Goal: Task Accomplishment & Management: Manage account settings

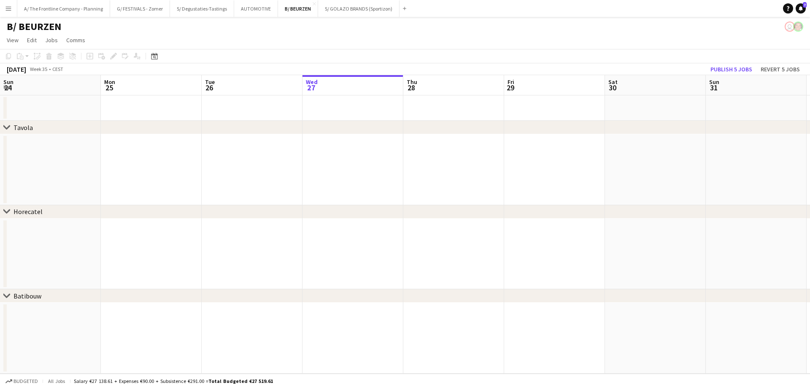
scroll to position [0, 202]
drag, startPoint x: 216, startPoint y: 199, endPoint x: 248, endPoint y: 129, distance: 76.0
click at [216, 199] on app-date-cell at bounding box center [252, 169] width 101 height 71
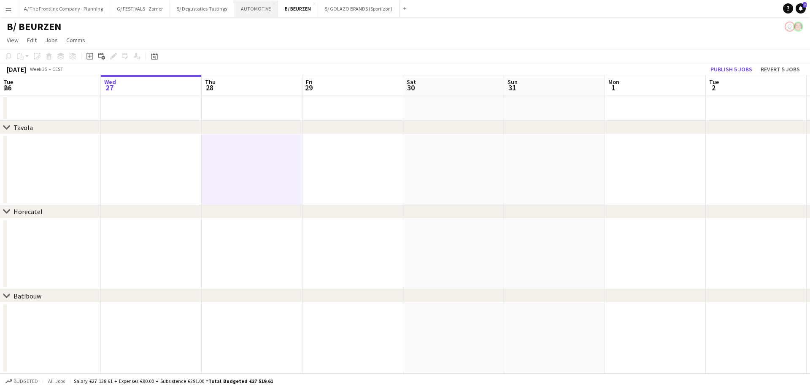
click at [266, 11] on button "AUTOMOTIVE Close" at bounding box center [256, 8] width 44 height 16
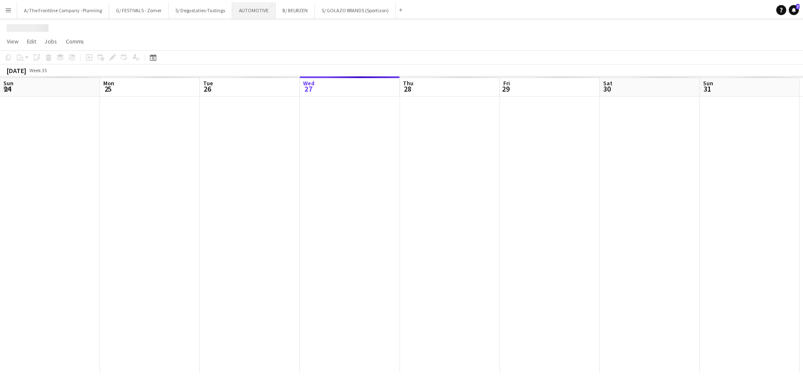
scroll to position [0, 202]
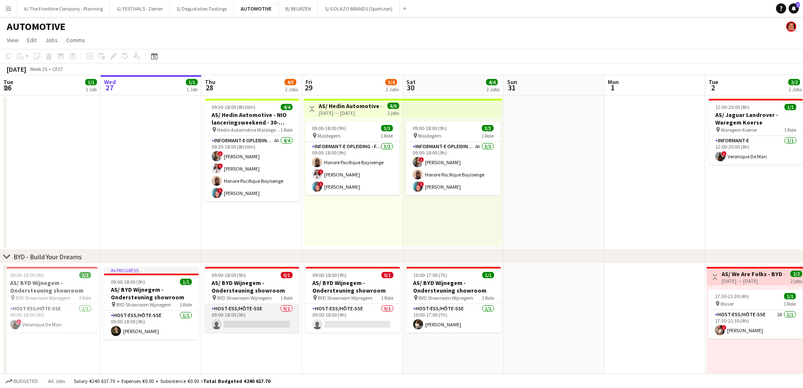
click at [250, 320] on app-card-role "Host-ess/Hôte-sse 0/1 09:00-18:00 (9h) single-neutral-actions" at bounding box center [252, 318] width 94 height 29
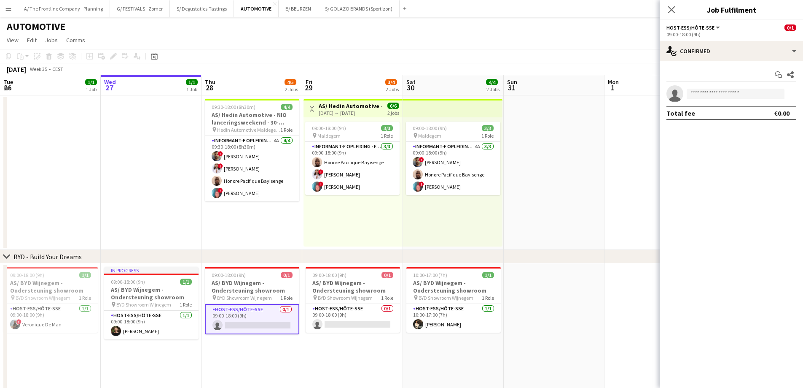
scroll to position [0, 200]
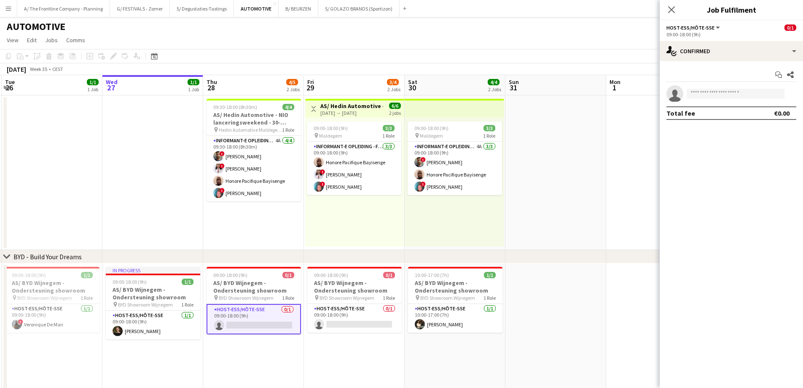
click at [253, 324] on app-card-role "Host-ess/Hôte-sse 0/1 09:00-18:00 (9h) single-neutral-actions" at bounding box center [254, 319] width 94 height 30
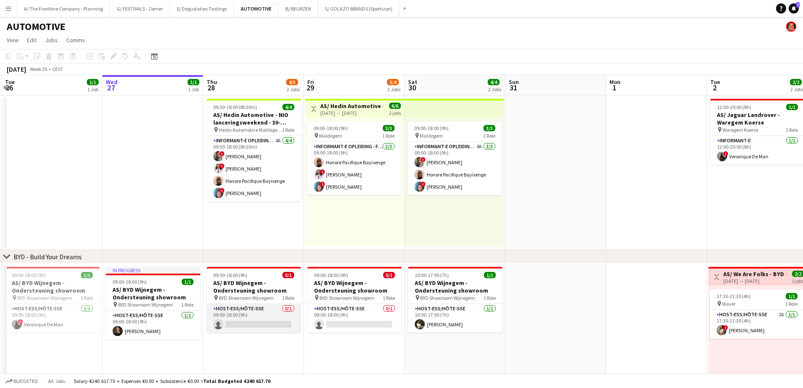
click at [253, 324] on app-card-role "Host-ess/Hôte-sse 0/1 09:00-18:00 (9h) single-neutral-actions" at bounding box center [254, 318] width 94 height 29
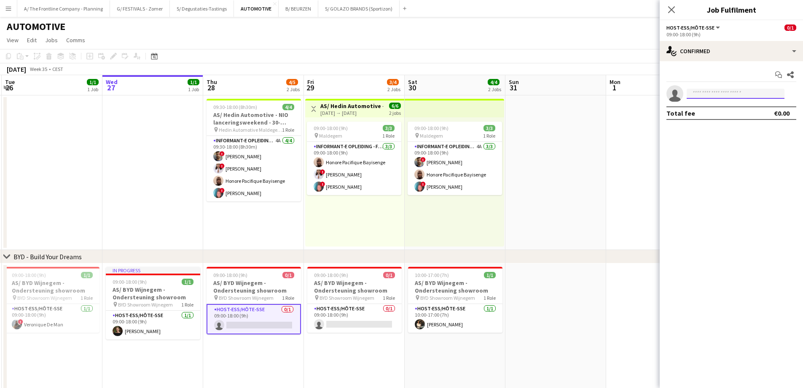
click at [730, 93] on input at bounding box center [736, 94] width 98 height 10
type input "*****"
click at [726, 107] on span "[PERSON_NAME]" at bounding box center [718, 105] width 48 height 7
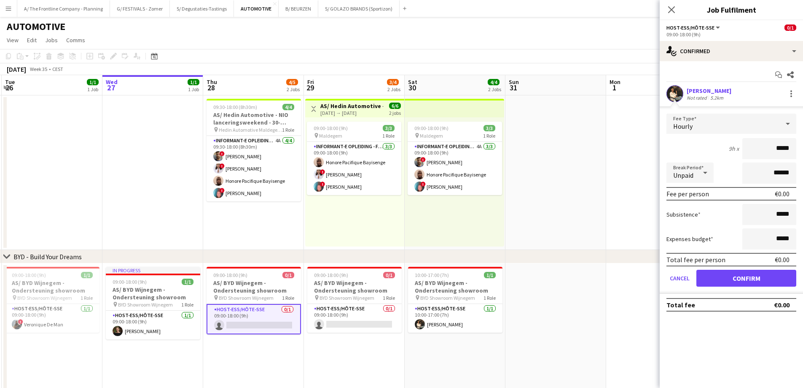
click at [720, 91] on div "[PERSON_NAME]" at bounding box center [709, 91] width 45 height 8
drag, startPoint x: 727, startPoint y: 277, endPoint x: 729, endPoint y: 244, distance: 33.8
click at [727, 277] on button "Confirm" at bounding box center [747, 277] width 100 height 17
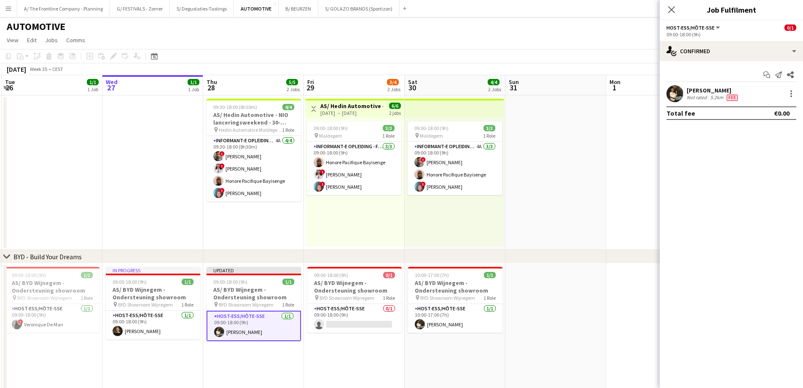
click at [712, 90] on div "[PERSON_NAME]" at bounding box center [713, 90] width 53 height 8
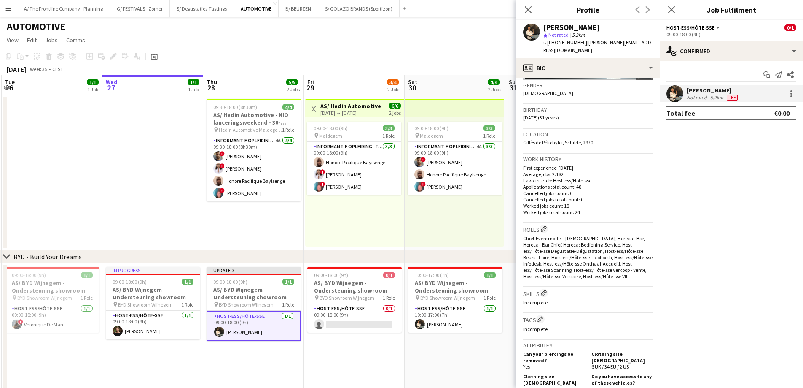
scroll to position [337, 0]
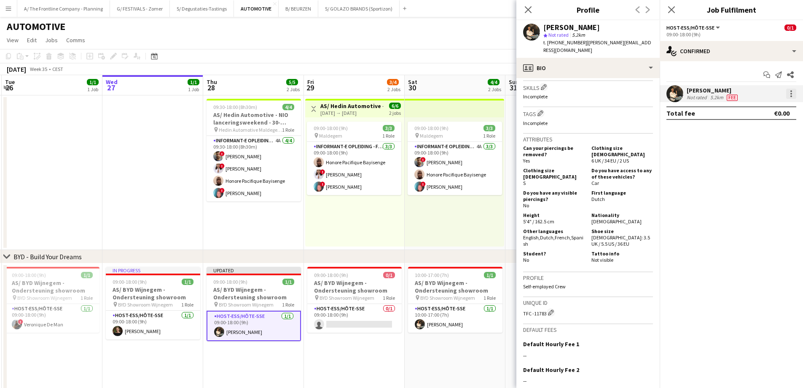
click at [794, 90] on div at bounding box center [791, 94] width 10 height 10
click at [777, 113] on button "Edit fee" at bounding box center [764, 109] width 66 height 20
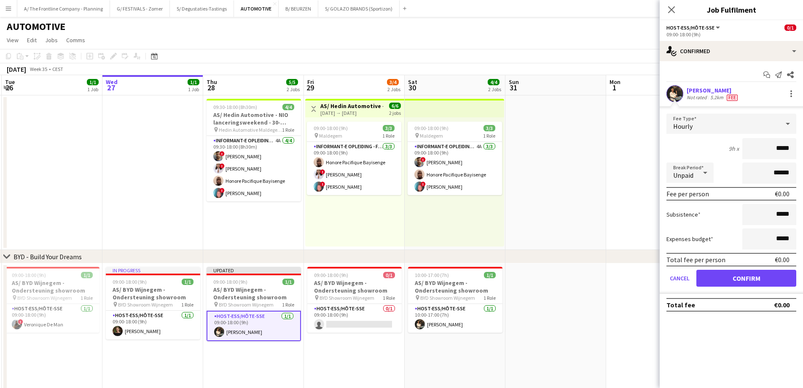
click at [775, 145] on input "*****" at bounding box center [770, 148] width 54 height 21
drag, startPoint x: 775, startPoint y: 145, endPoint x: 809, endPoint y: 149, distance: 34.0
click at [803, 149] on html "Menu Boards Boards Boards All jobs Status Workforce Workforce My Workforce Recr…" at bounding box center [401, 235] width 803 height 471
type input "***"
type input "*******"
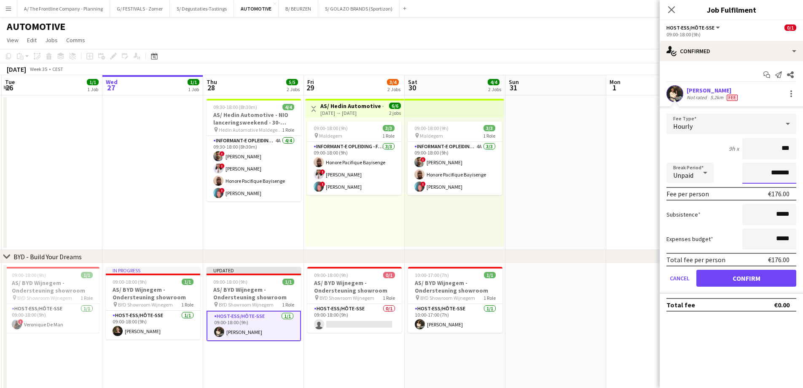
click button "Confirm" at bounding box center [747, 277] width 100 height 17
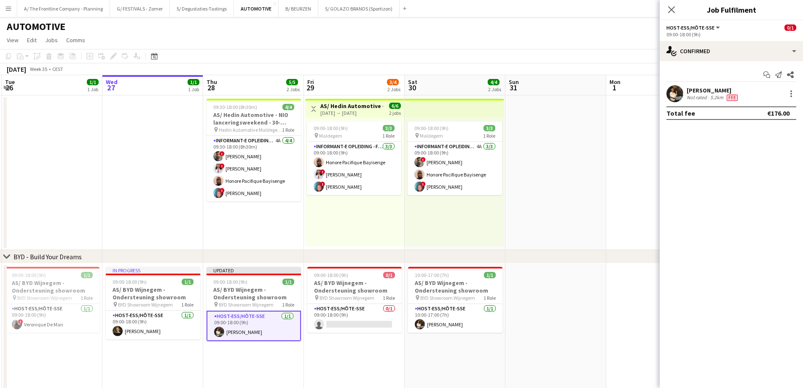
click at [605, 217] on app-date-cell at bounding box center [556, 172] width 101 height 154
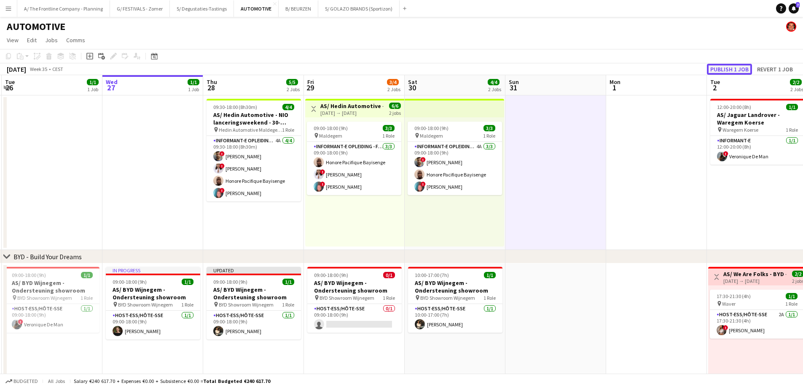
click at [735, 71] on button "Publish 1 job" at bounding box center [729, 69] width 45 height 11
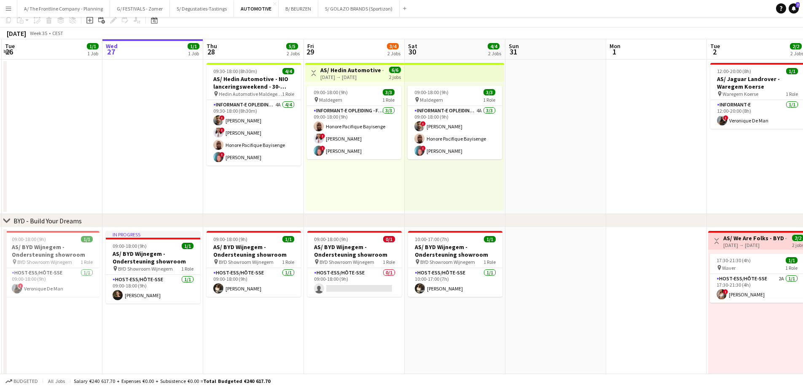
scroll to position [0, 0]
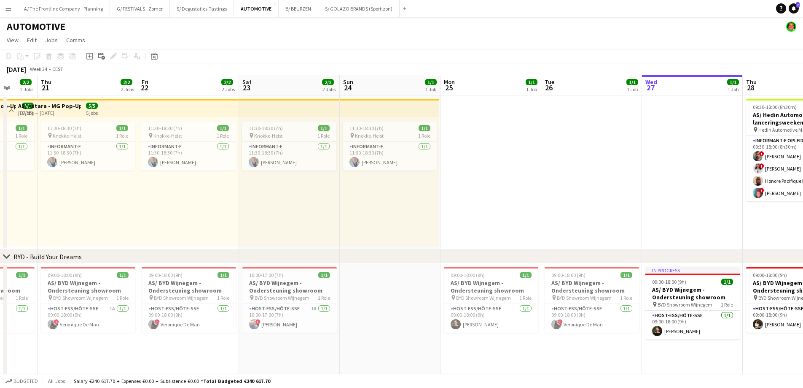
drag, startPoint x: 122, startPoint y: 183, endPoint x: 562, endPoint y: 148, distance: 440.8
click at [562, 148] on app-calendar-viewport "Tue 19 Wed 20 2/2 2 Jobs Thu 21 2/2 2 Jobs Fri 22 2/2 2 Jobs Sat 23 2/2 2 Jobs …" at bounding box center [401, 265] width 803 height 381
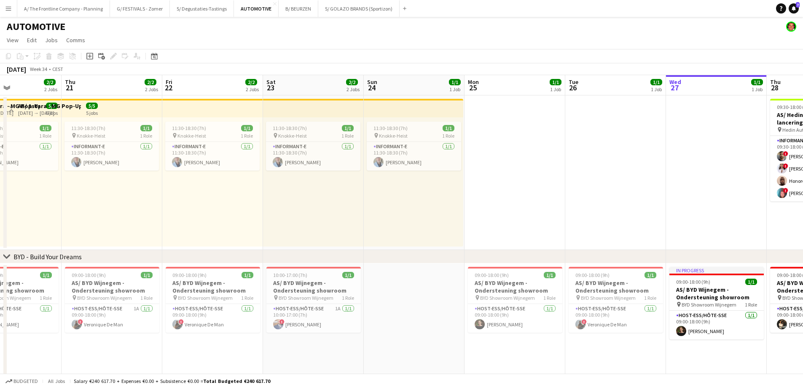
drag, startPoint x: 422, startPoint y: 151, endPoint x: 619, endPoint y: 141, distance: 197.1
click at [619, 141] on app-calendar-viewport "Tue 19 1/1 1 Job Wed 20 2/2 2 Jobs Thu 21 2/2 2 Jobs Fri 22 2/2 2 Jobs Sat 23 2…" at bounding box center [401, 265] width 803 height 381
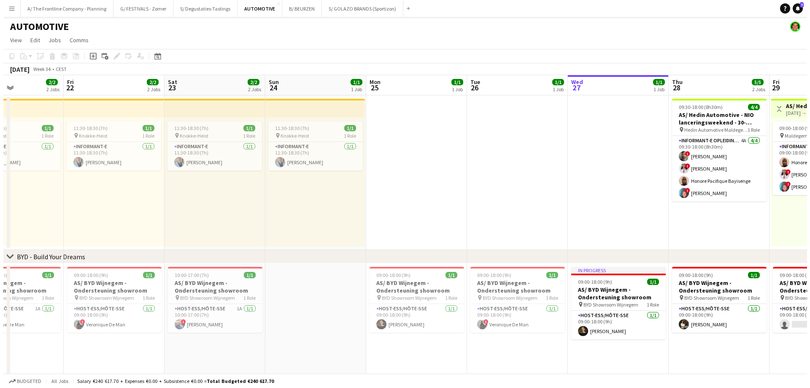
scroll to position [0, 309]
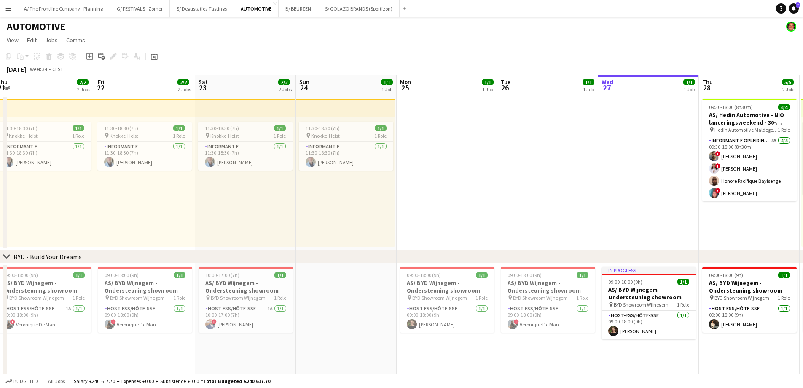
drag, startPoint x: 641, startPoint y: 207, endPoint x: 150, endPoint y: 162, distance: 492.9
click at [150, 162] on app-calendar-viewport "Mon 18 1/1 1 Job Tue 19 1/1 1 Job Wed 20 2/2 2 Jobs Thu 21 2/2 2 Jobs Fri 22 2/…" at bounding box center [401, 265] width 803 height 381
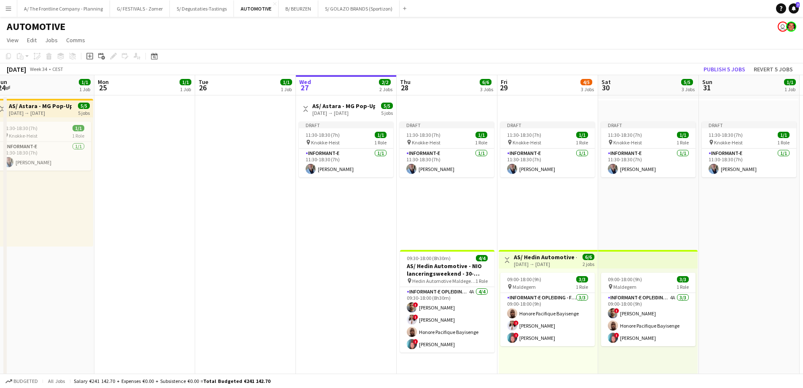
click at [303, 220] on div "Draft 11:30-18:30 (7h) 1/1 pin Knokke-Heist 1 Role Informant-e [DATE] 11:30-18:…" at bounding box center [346, 181] width 99 height 129
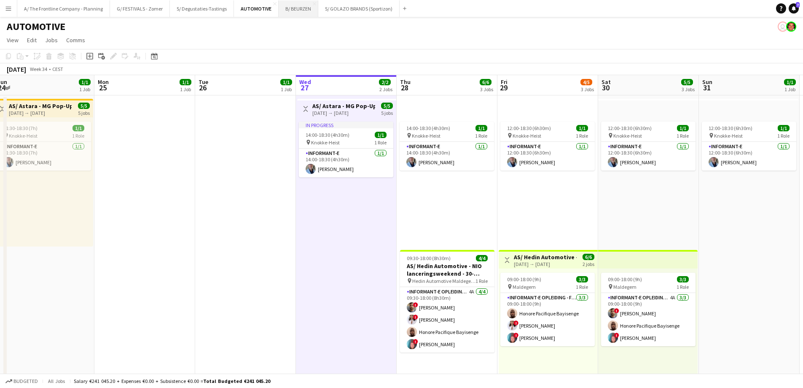
drag, startPoint x: 298, startPoint y: 10, endPoint x: 291, endPoint y: 13, distance: 7.5
click at [299, 10] on button "B/ BEURZEN Close" at bounding box center [299, 8] width 40 height 16
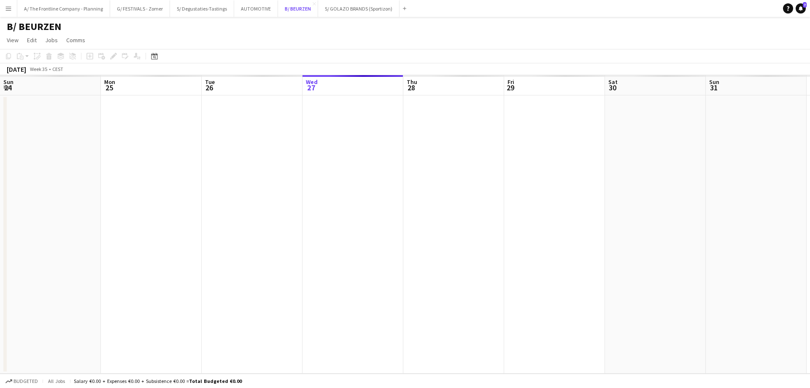
scroll to position [0, 202]
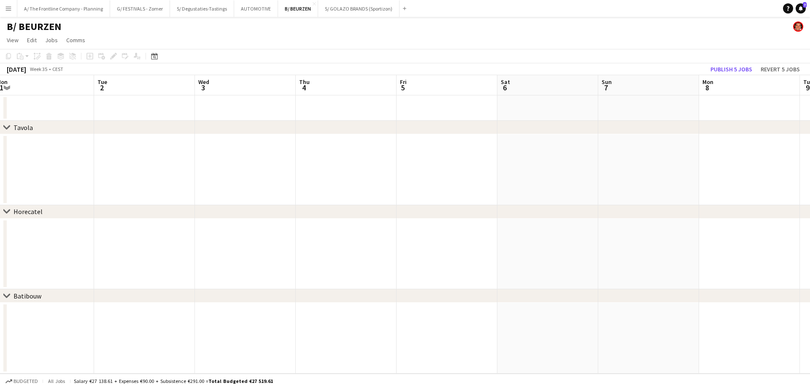
drag, startPoint x: 590, startPoint y: 178, endPoint x: 49, endPoint y: 150, distance: 541.7
click at [49, 150] on app-calendar-viewport "Fri 29 Sat 30 Sun 31 Mon 1 Tue 2 Wed 3 Thu 4 Fri 5 Sat 6 Sun 7 Mon 8 Tue 9 Wed …" at bounding box center [405, 224] width 810 height 298
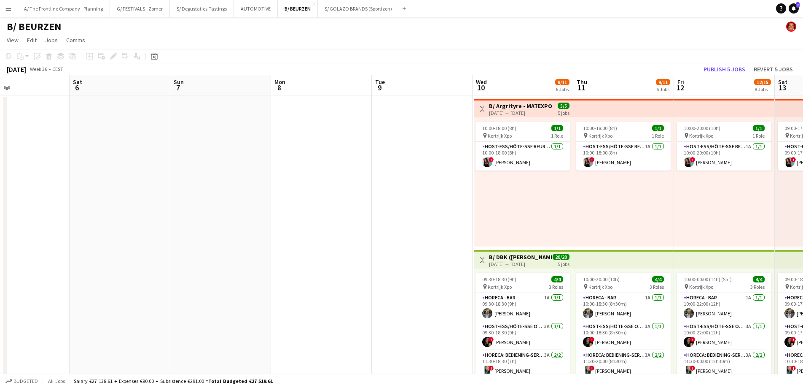
drag, startPoint x: 585, startPoint y: 158, endPoint x: 110, endPoint y: 135, distance: 474.9
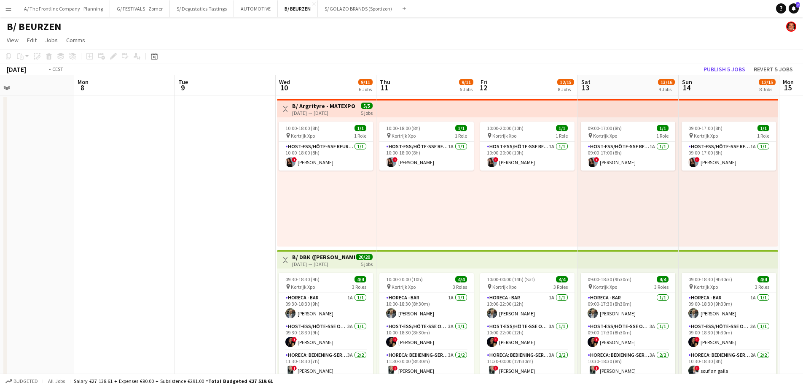
scroll to position [0, 309]
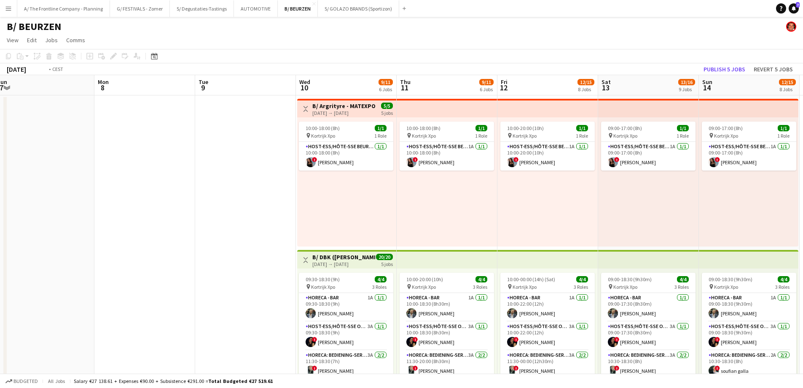
drag, startPoint x: 65, startPoint y: 120, endPoint x: 2, endPoint y: 112, distance: 64.2
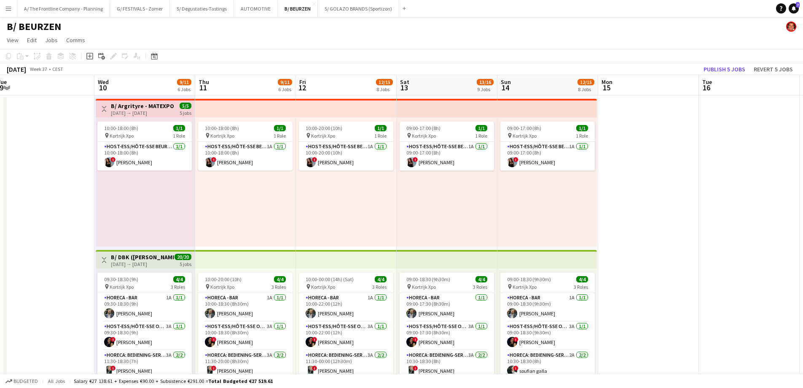
click at [141, 264] on div "[DATE] → [DATE]" at bounding box center [142, 264] width 63 height 6
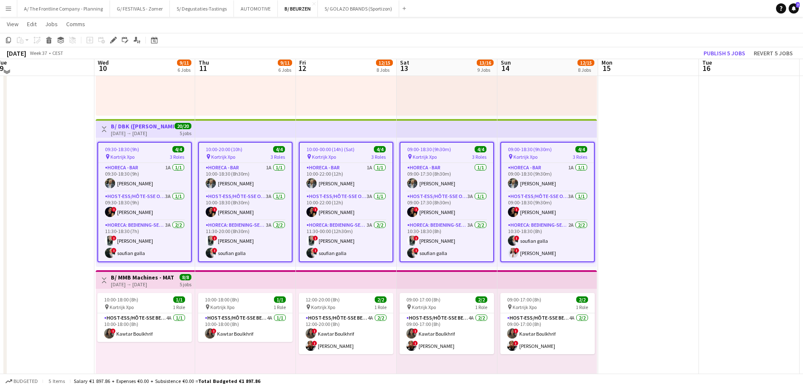
scroll to position [127, 0]
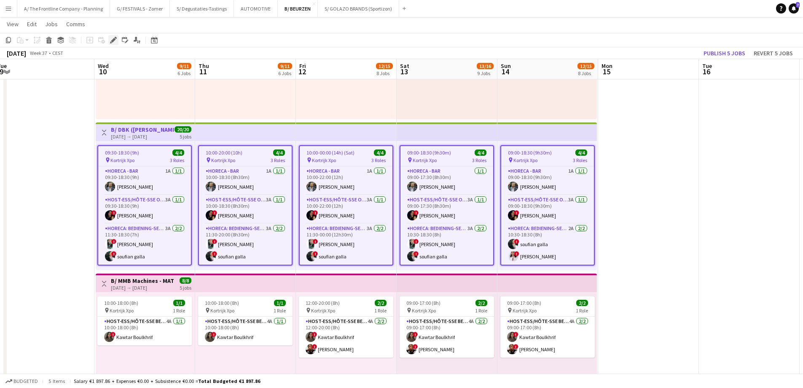
click at [113, 42] on icon "Edit" at bounding box center [113, 40] width 7 height 7
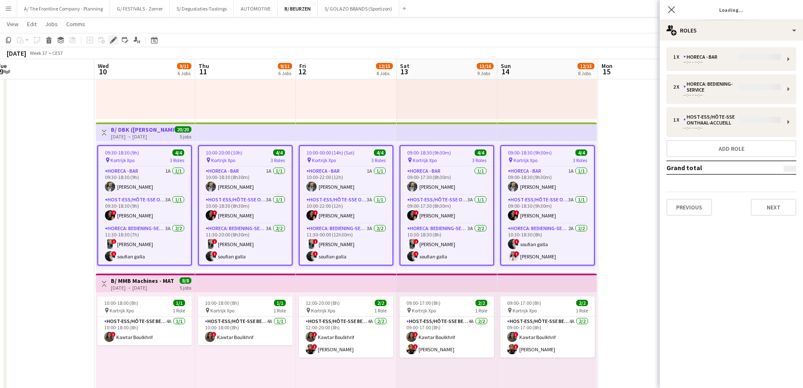
type input "**********"
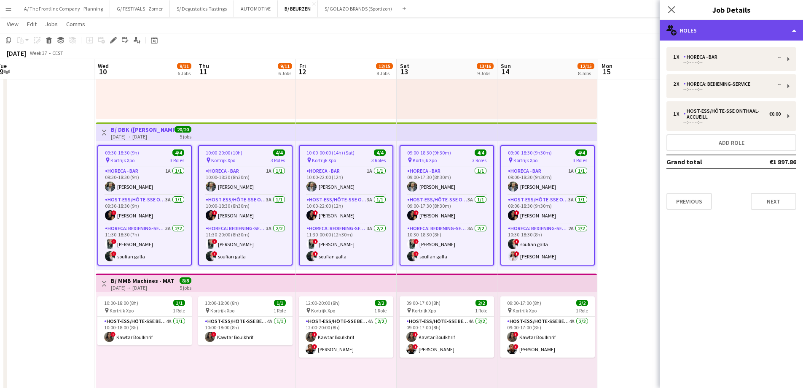
click at [749, 32] on div "multiple-users-add Roles" at bounding box center [731, 30] width 143 height 20
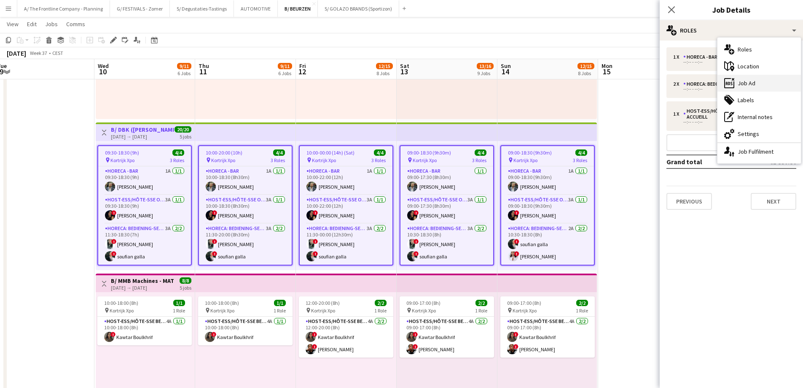
click at [751, 84] on div "ads-window Job Ad" at bounding box center [759, 83] width 83 height 17
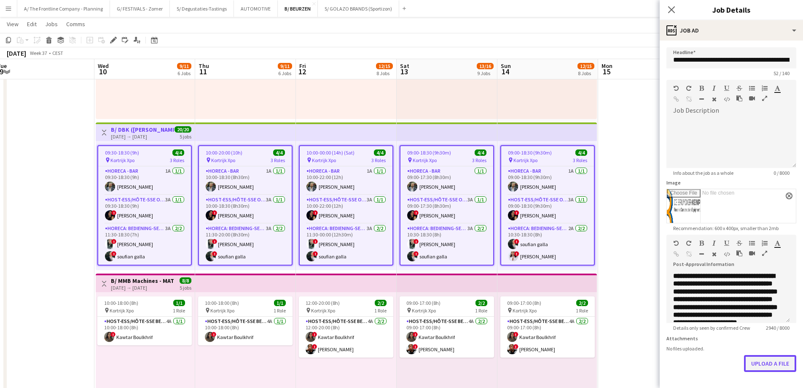
click at [767, 371] on button "Upload a file" at bounding box center [770, 363] width 52 height 17
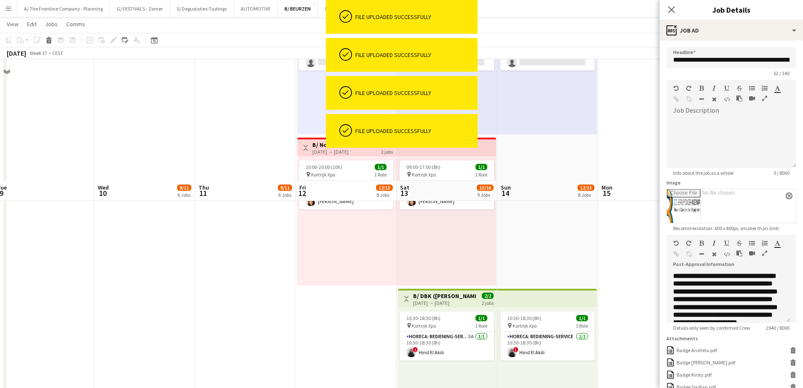
scroll to position [1139, 0]
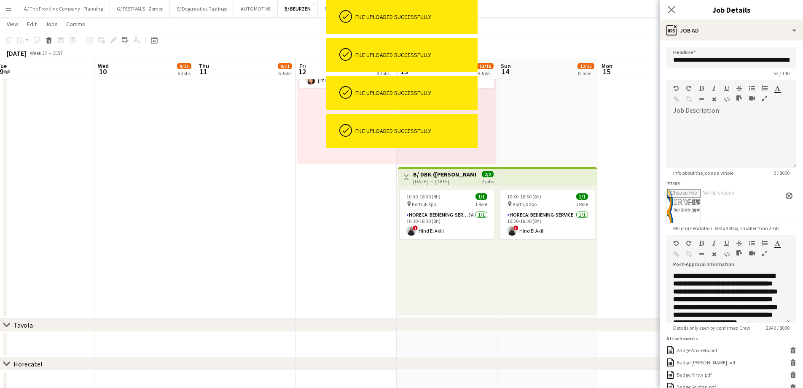
click at [515, 184] on app-top-bar at bounding box center [548, 176] width 100 height 19
type input "**********"
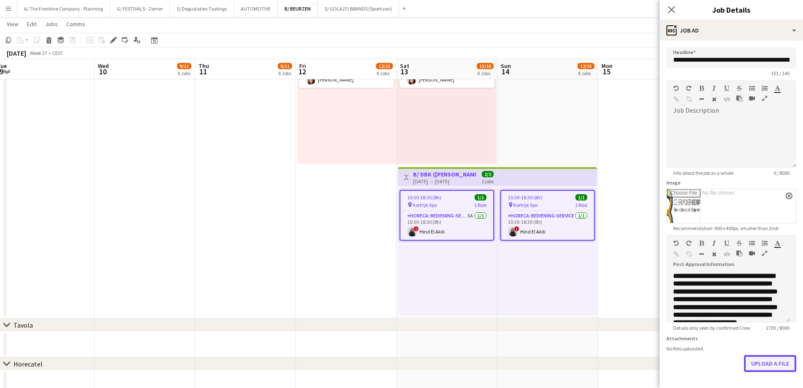
click at [766, 371] on button "Upload a file" at bounding box center [770, 363] width 52 height 17
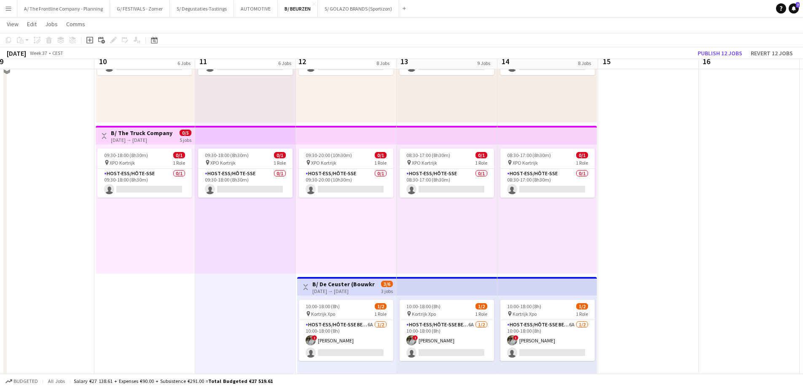
scroll to position [1054, 0]
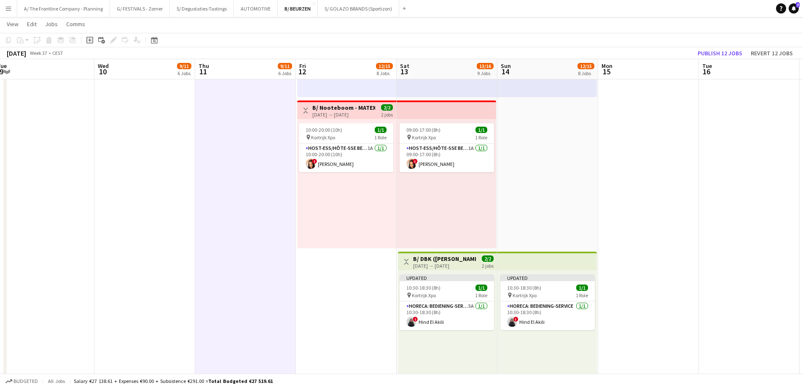
click at [444, 263] on div "[DATE] → [DATE]" at bounding box center [444, 265] width 63 height 6
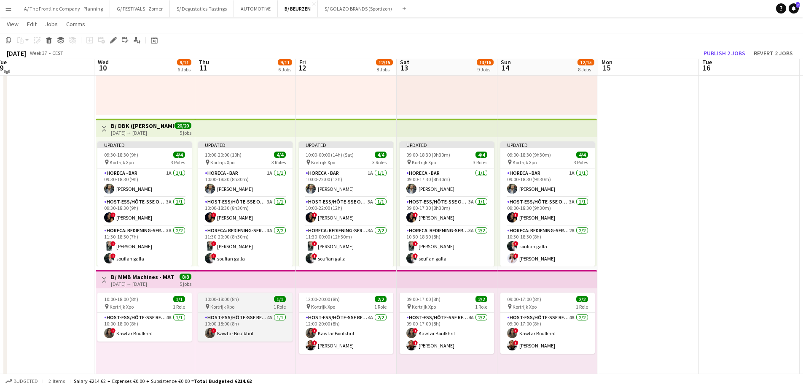
scroll to position [127, 0]
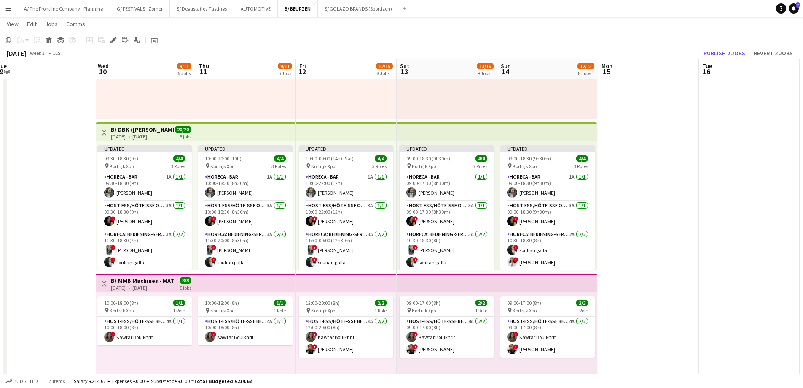
click at [156, 131] on h3 "B/ DBK ([PERSON_NAME]) - MATEXPO 2025 - 10-14/09" at bounding box center [142, 130] width 63 height 8
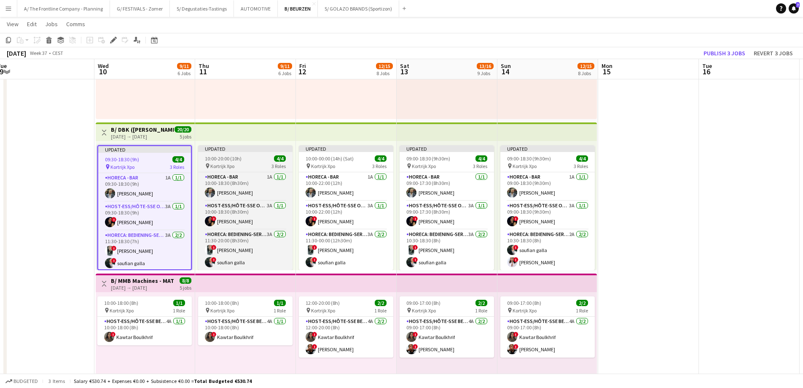
click at [253, 161] on div "10:00-20:00 (10h) 4/4" at bounding box center [245, 158] width 94 height 6
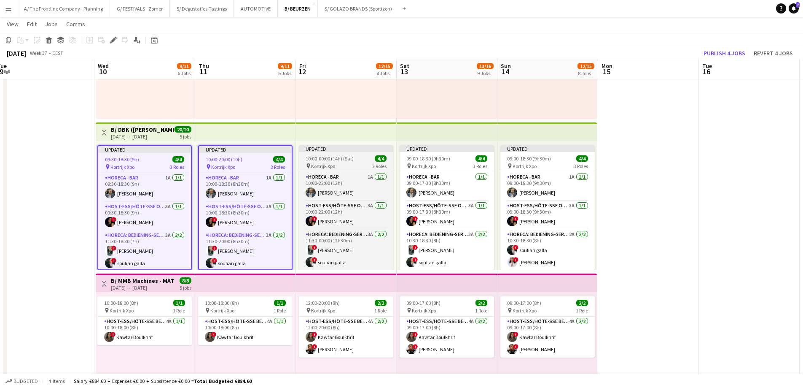
click at [339, 156] on span "10:00-00:00 (14h) (Sat)" at bounding box center [330, 158] width 48 height 6
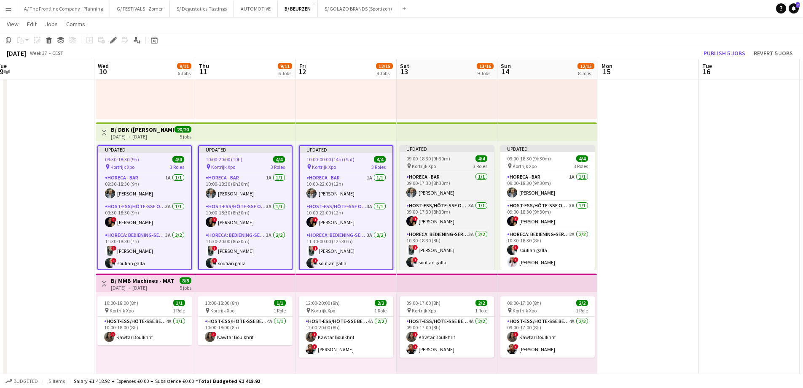
click at [428, 157] on span "09:00-18:30 (9h30m)" at bounding box center [428, 158] width 44 height 6
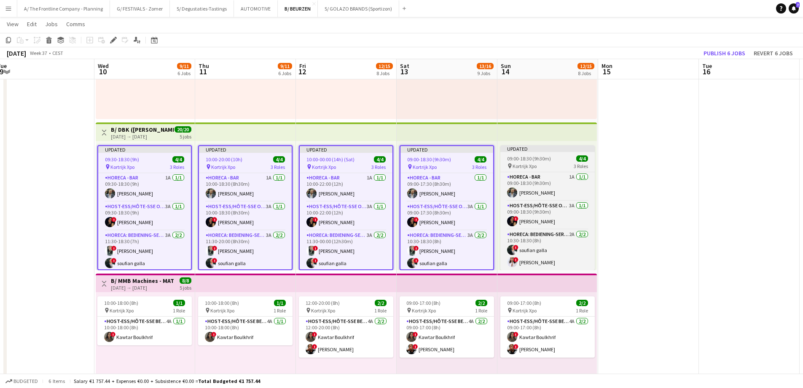
click at [532, 152] on app-job-card "Updated 09:00-18:30 (9h30m) 4/4 pin Kortrijk Xpo 3 Roles Horeca - Bar 1A [DATE]…" at bounding box center [548, 207] width 94 height 125
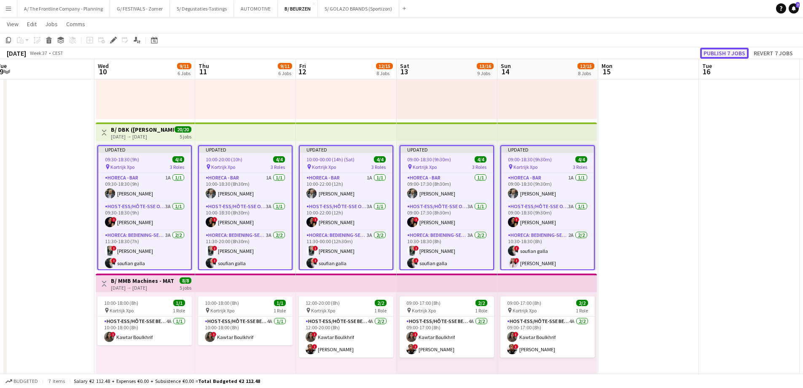
click at [718, 58] on button "Publish 7 jobs" at bounding box center [724, 53] width 48 height 11
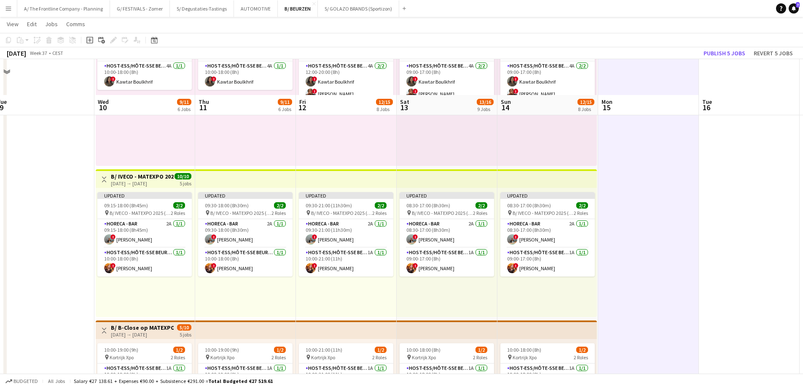
scroll to position [380, 0]
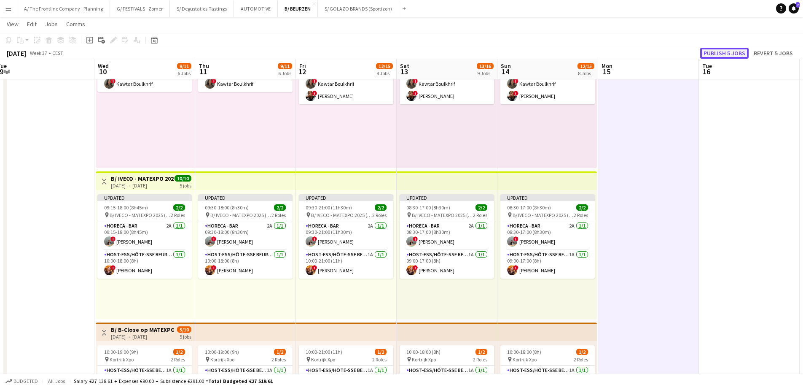
click at [730, 54] on button "Publish 5 jobs" at bounding box center [724, 53] width 48 height 11
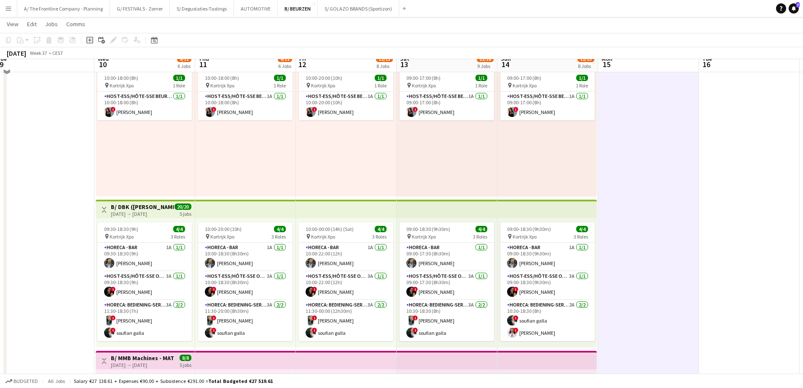
scroll to position [42, 0]
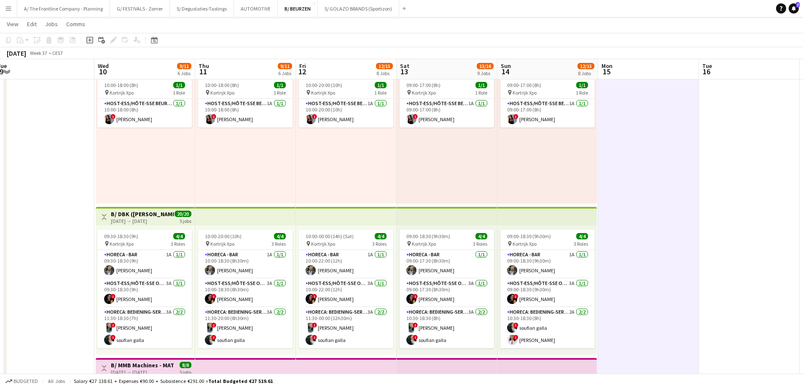
click at [194, 220] on app-top-bar "Toggle View B/ DBK (De Bruyker - [PERSON_NAME]) - MATEXPO 2025 - 10-14/09 [DATE…" at bounding box center [145, 216] width 99 height 19
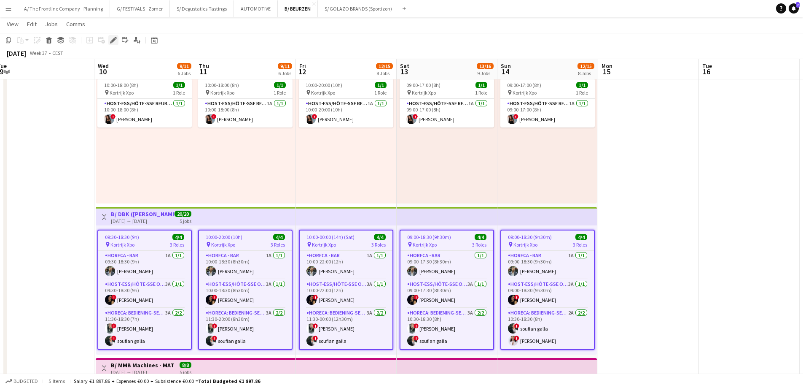
click at [113, 42] on icon "Edit" at bounding box center [113, 40] width 7 height 7
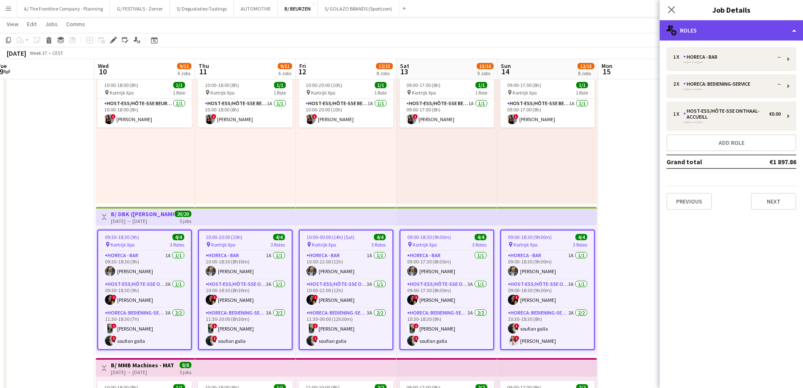
click at [754, 29] on div "multiple-users-add Roles" at bounding box center [731, 30] width 143 height 20
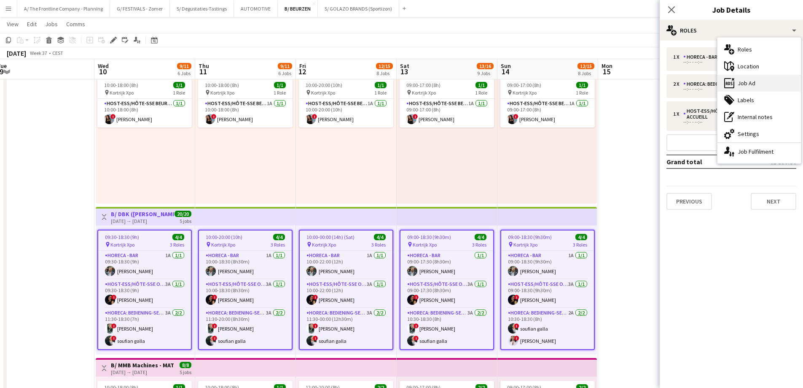
click at [758, 86] on div "ads-window Job Ad" at bounding box center [759, 83] width 83 height 17
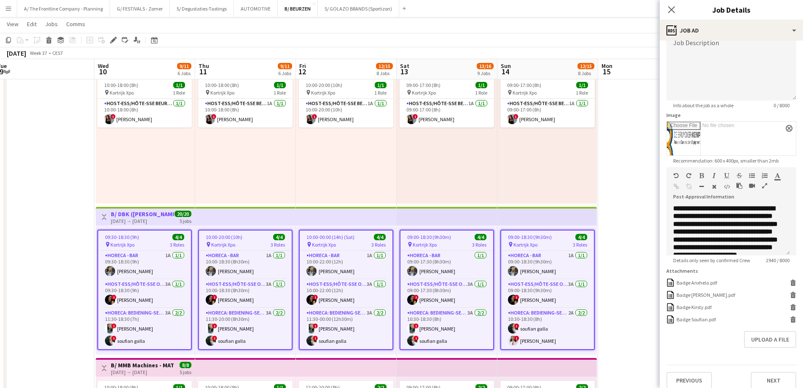
scroll to position [81, 0]
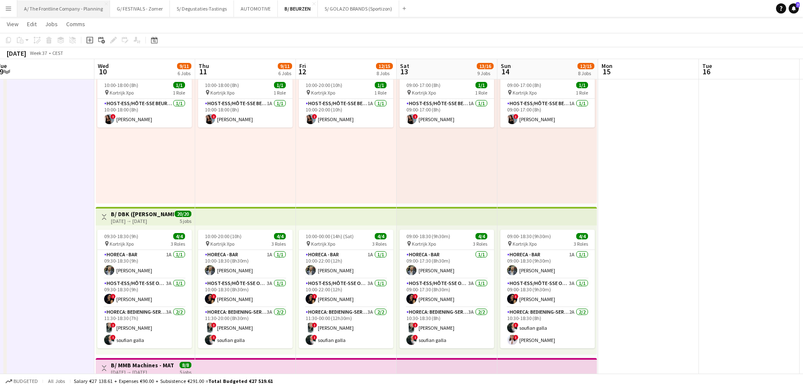
click at [70, 8] on button "A/ The Frontline Company - Planning Close" at bounding box center [63, 8] width 93 height 16
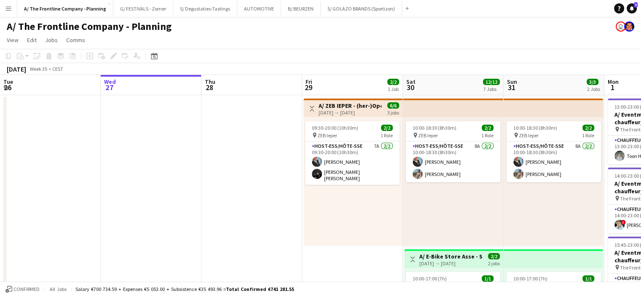
scroll to position [0, 202]
